Goal: Task Accomplishment & Management: Manage account settings

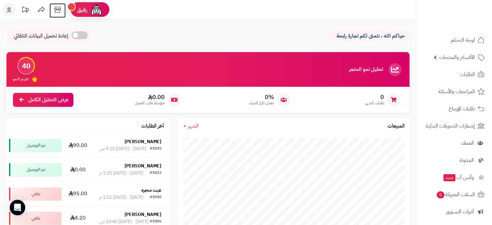
click at [57, 11] on icon at bounding box center [57, 9] width 13 height 13
click at [468, 59] on span "الأقسام والمنتجات" at bounding box center [457, 57] width 36 height 9
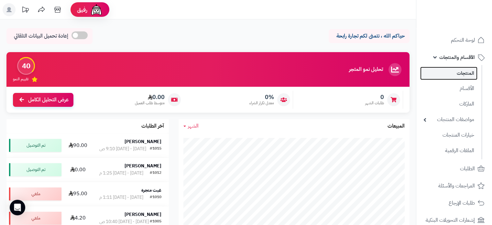
click at [461, 73] on link "المنتجات" at bounding box center [448, 73] width 57 height 13
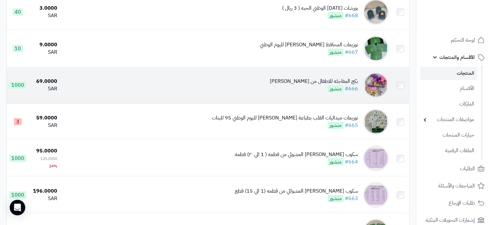
scroll to position [97, 0]
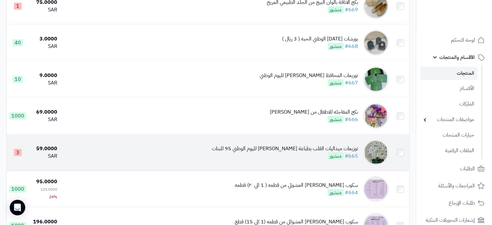
click at [310, 143] on td "توزيعات ميداليات القلب بطباعة سافين ونجلة لليوم الوطني 95 للبنات #665 منشور" at bounding box center [226, 152] width 332 height 36
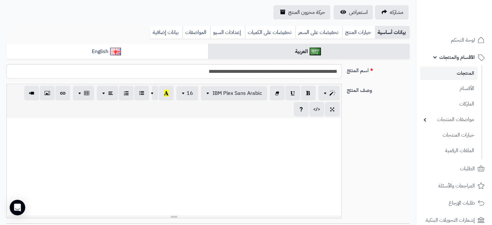
scroll to position [27, 0]
click at [352, 30] on link "خيارات المنتج" at bounding box center [358, 32] width 33 height 13
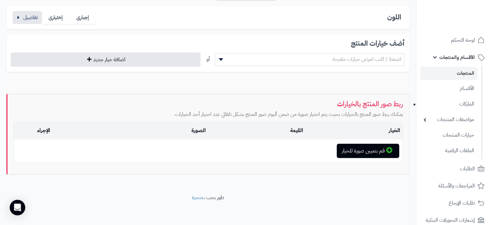
scroll to position [123, 0]
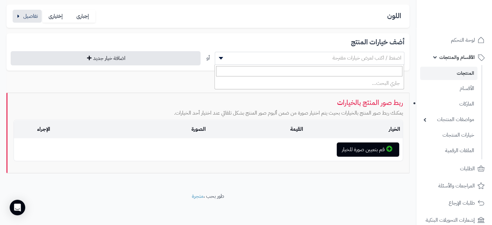
click at [222, 62] on span at bounding box center [220, 58] width 10 height 12
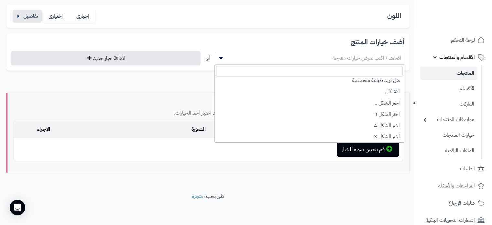
scroll to position [0, 0]
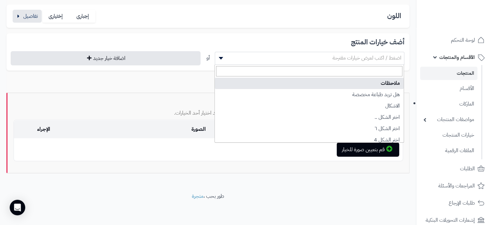
select select "**"
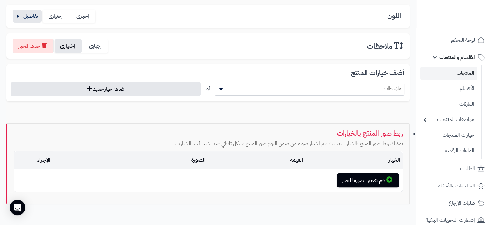
click at [59, 45] on label "إختيارى" at bounding box center [68, 45] width 27 height 13
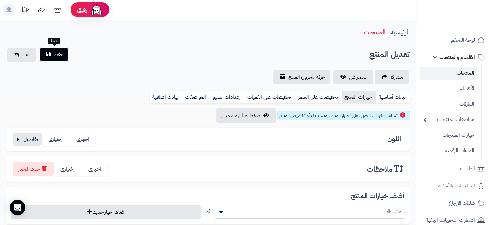
click at [59, 52] on span "حفظ" at bounding box center [59, 54] width 10 height 8
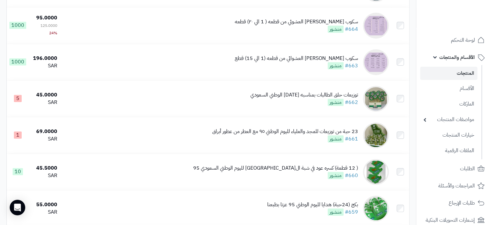
scroll to position [291, 0]
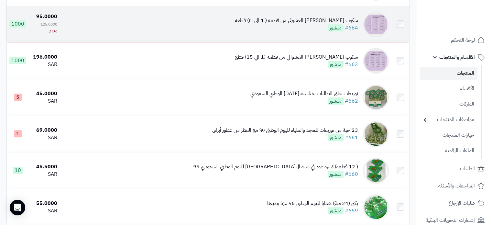
click at [322, 24] on div "سكوب [PERSON_NAME] العشوئي من قطعه ( 1 الي ٢٠) قطعه" at bounding box center [296, 20] width 123 height 7
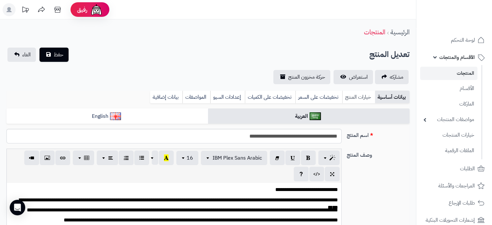
scroll to position [35, 0]
click at [355, 97] on link "خيارات المنتج" at bounding box center [358, 97] width 33 height 13
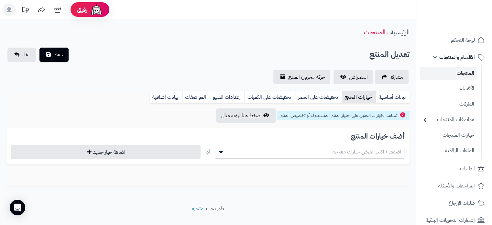
click at [222, 154] on span at bounding box center [220, 152] width 10 height 12
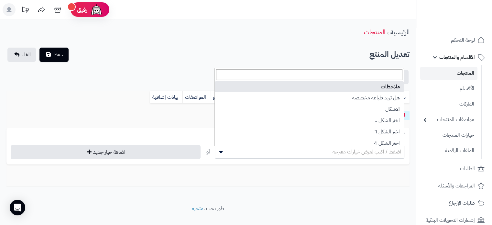
select select "**"
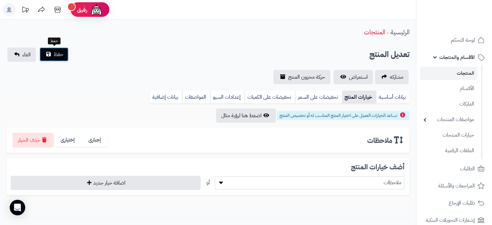
click at [53, 55] on button "حفظ" at bounding box center [53, 54] width 29 height 14
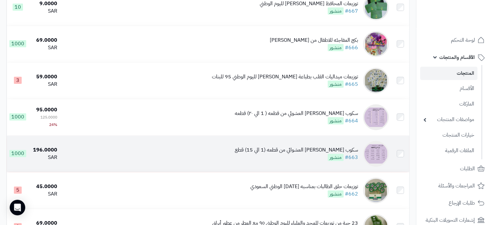
scroll to position [194, 0]
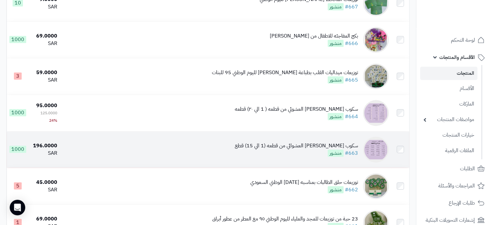
click at [325, 152] on div "سكوب فلتون العشوائي من قطعه (1 الي 15) قطع #663 منشور" at bounding box center [296, 149] width 123 height 15
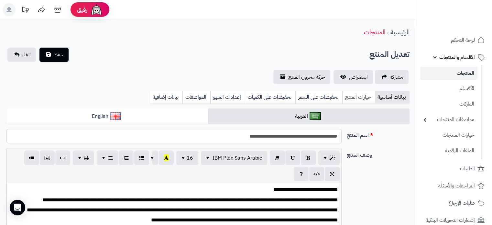
scroll to position [35, 0]
click at [357, 97] on link "خيارات المنتج" at bounding box center [358, 97] width 33 height 13
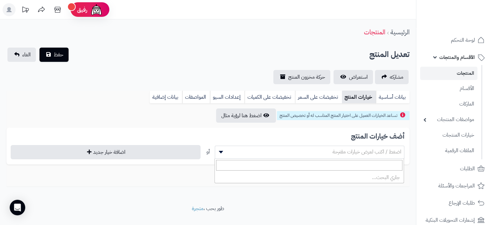
click at [220, 148] on span at bounding box center [220, 152] width 10 height 12
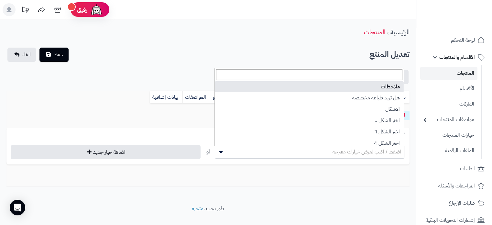
select select "**"
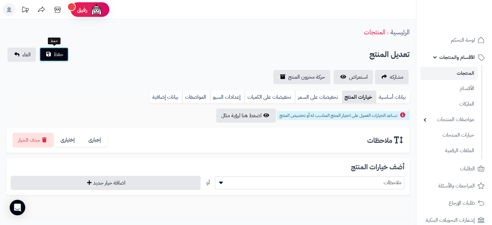
click at [50, 55] on button "حفظ" at bounding box center [53, 54] width 29 height 14
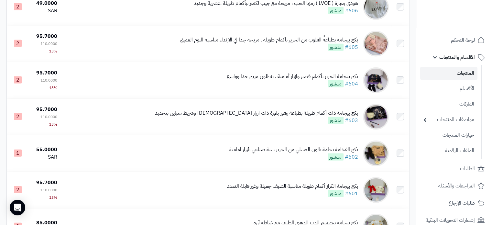
scroll to position [1586, 0]
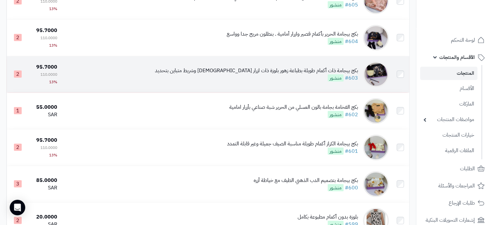
click at [367, 85] on img at bounding box center [376, 74] width 26 height 26
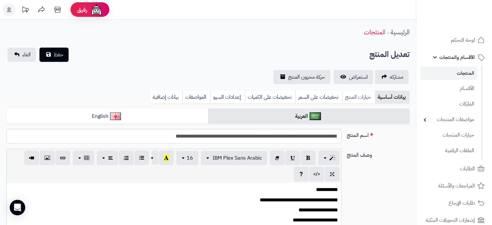
scroll to position [11, 0]
click at [364, 97] on link "خيارات المنتج" at bounding box center [358, 97] width 33 height 13
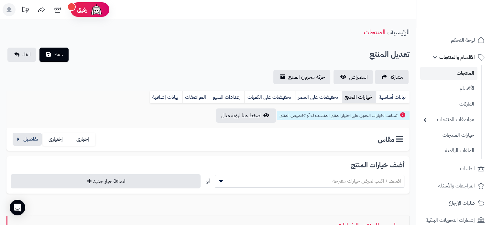
click at [291, 137] on div "مقاس إجبارى إختيارى" at bounding box center [208, 139] width 393 height 13
click at [24, 142] on button "button" at bounding box center [27, 138] width 29 height 13
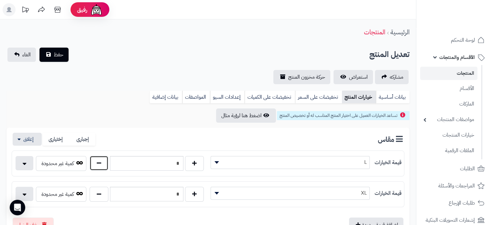
click at [94, 164] on button "button" at bounding box center [99, 163] width 19 height 15
type input "*"
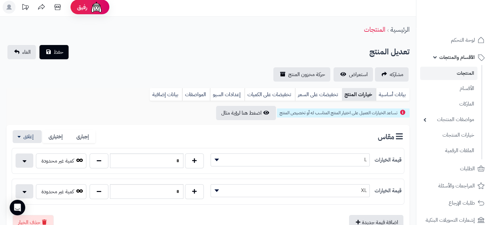
scroll to position [0, 0]
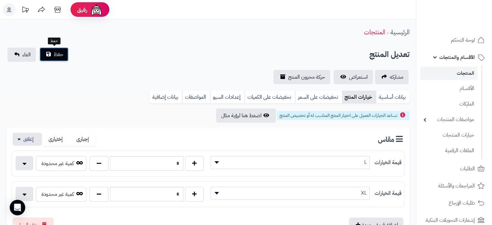
click at [47, 57] on button "حفظ" at bounding box center [53, 54] width 29 height 14
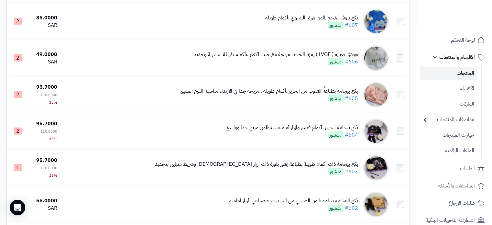
scroll to position [1553, 0]
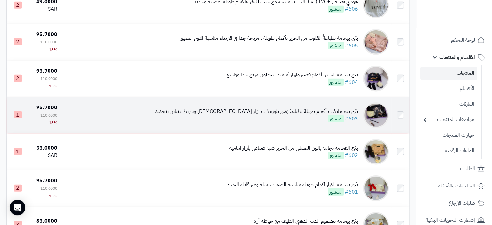
click at [333, 115] on div "بكج بيجامة ذات أكمام طويلة بطباعة زهور بلوزة ذات ازرار [DEMOGRAPHIC_DATA] وشريط…" at bounding box center [256, 111] width 203 height 7
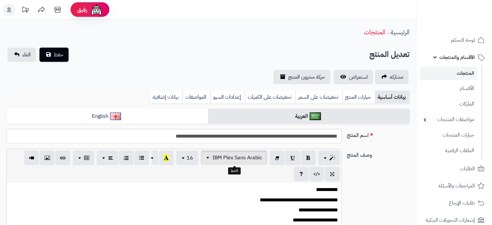
scroll to position [11, 0]
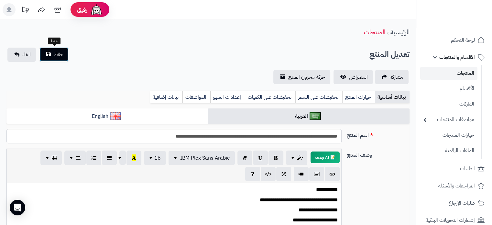
click at [56, 50] on button "حفظ" at bounding box center [53, 54] width 29 height 14
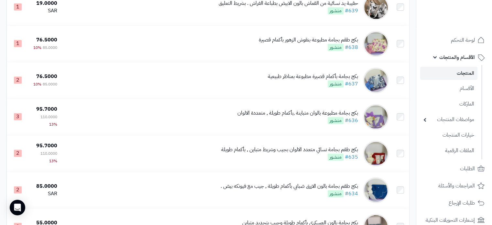
scroll to position [971, 0]
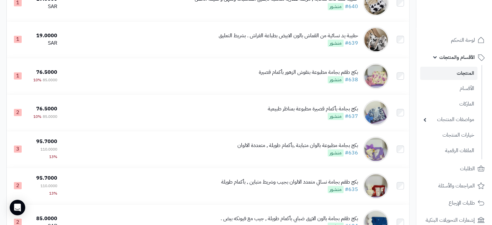
click at [436, 56] on link "الأقسام والمنتجات" at bounding box center [454, 58] width 68 height 16
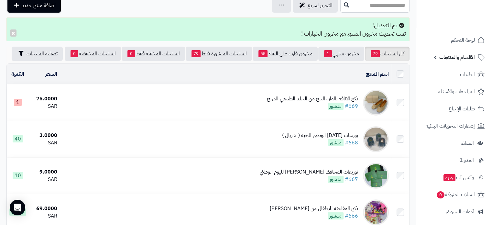
scroll to position [0, 0]
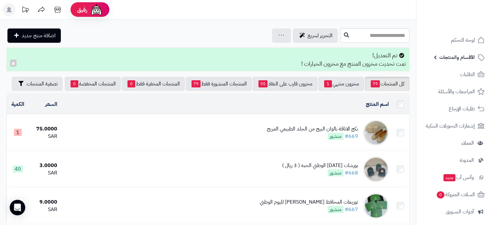
click at [9, 11] on icon at bounding box center [8, 9] width 5 height 5
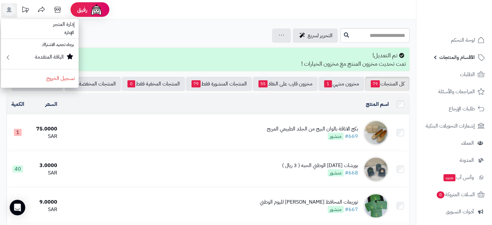
click at [200, 134] on td "بكج الاناقة بالوان البيج من الجلد الطبيعي المريح #669 منشور" at bounding box center [226, 133] width 332 height 36
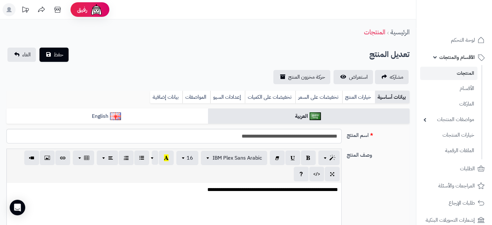
scroll to position [11, 0]
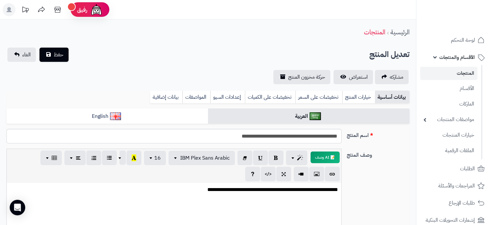
click at [465, 56] on span "الأقسام والمنتجات" at bounding box center [457, 57] width 36 height 9
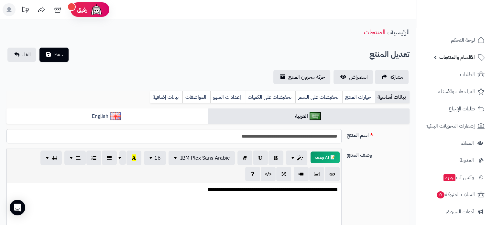
click at [465, 56] on span "الأقسام والمنتجات" at bounding box center [457, 57] width 36 height 9
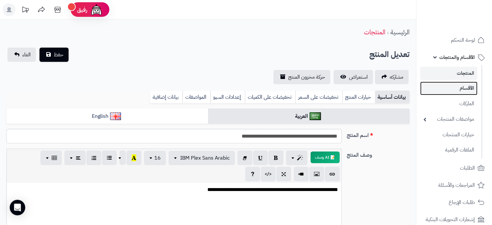
click at [470, 91] on link "الأقسام" at bounding box center [448, 88] width 57 height 13
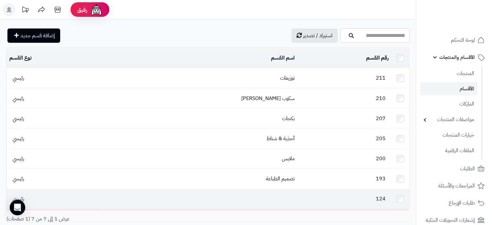
click at [347, 190] on td "124" at bounding box center [344, 199] width 94 height 20
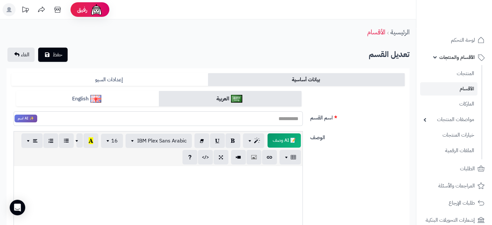
click at [286, 115] on input "اسم القسم" at bounding box center [158, 118] width 289 height 15
type input "*"
drag, startPoint x: 286, startPoint y: 115, endPoint x: 325, endPoint y: 121, distance: 38.9
click at [325, 121] on div "اسم القسم ***** ✨ AI اسم" at bounding box center [208, 111] width 399 height 40
type input "*****"
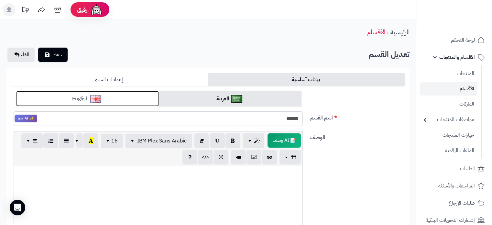
click at [143, 103] on link "English" at bounding box center [87, 99] width 143 height 16
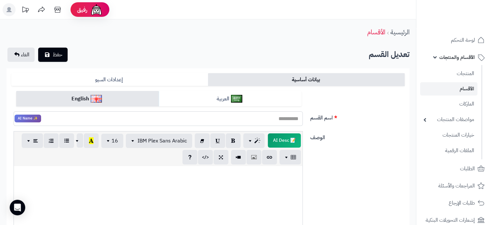
paste input "*****"
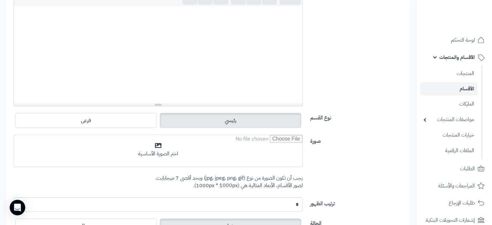
scroll to position [162, 0]
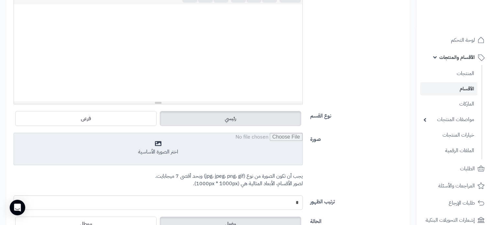
type input "*****"
click at [171, 150] on input "file" at bounding box center [158, 149] width 289 height 32
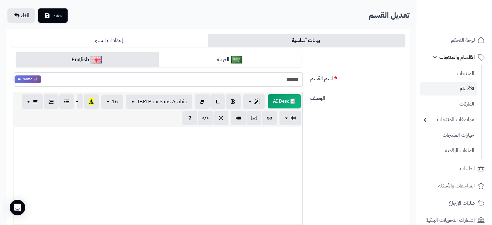
scroll to position [0, 0]
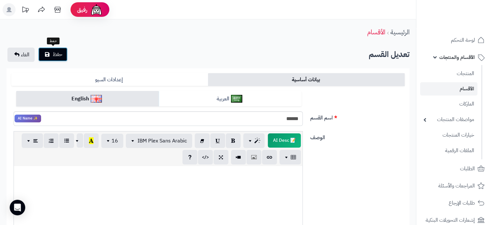
click at [55, 52] on span "حفظ" at bounding box center [58, 54] width 10 height 8
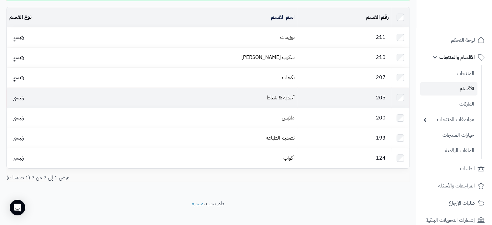
scroll to position [62, 0]
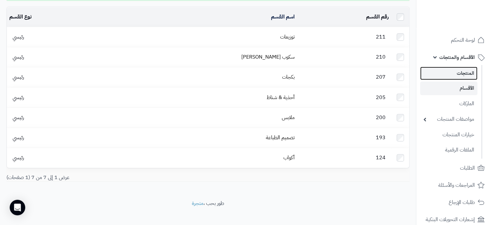
click at [466, 68] on link "المنتجات" at bounding box center [448, 73] width 57 height 13
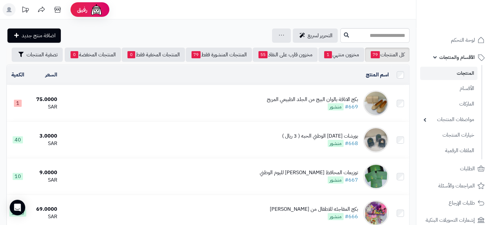
click at [311, 113] on td "بكج الاناقة بالوان البيج من الجلد الطبيعي المريح #669 منشور" at bounding box center [226, 103] width 332 height 36
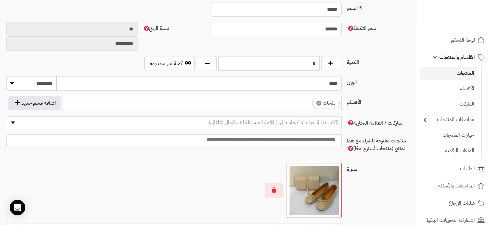
scroll to position [324, 0]
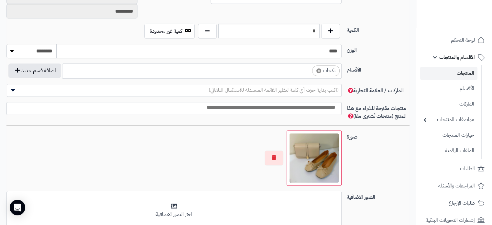
click at [302, 69] on input "search" at bounding box center [306, 68] width 8 height 7
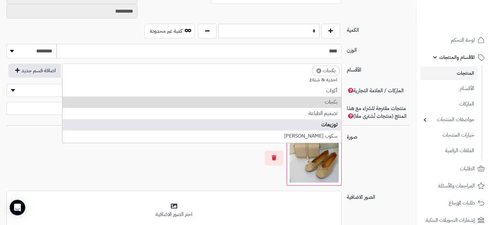
scroll to position [0, 0]
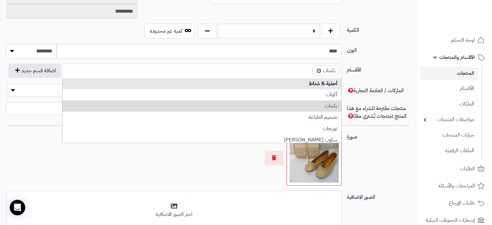
select select "***"
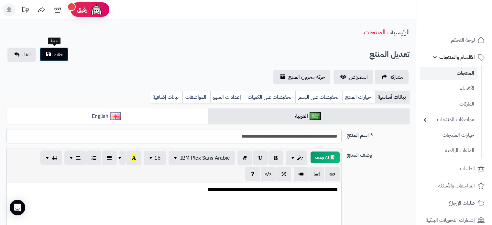
click at [65, 60] on button "حفظ" at bounding box center [53, 54] width 29 height 14
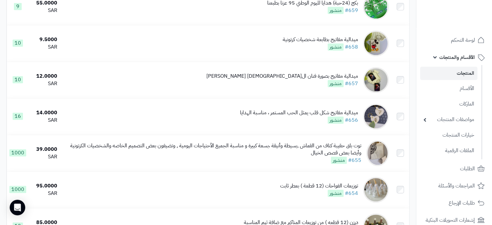
scroll to position [356, 0]
